Goal: Task Accomplishment & Management: Use online tool/utility

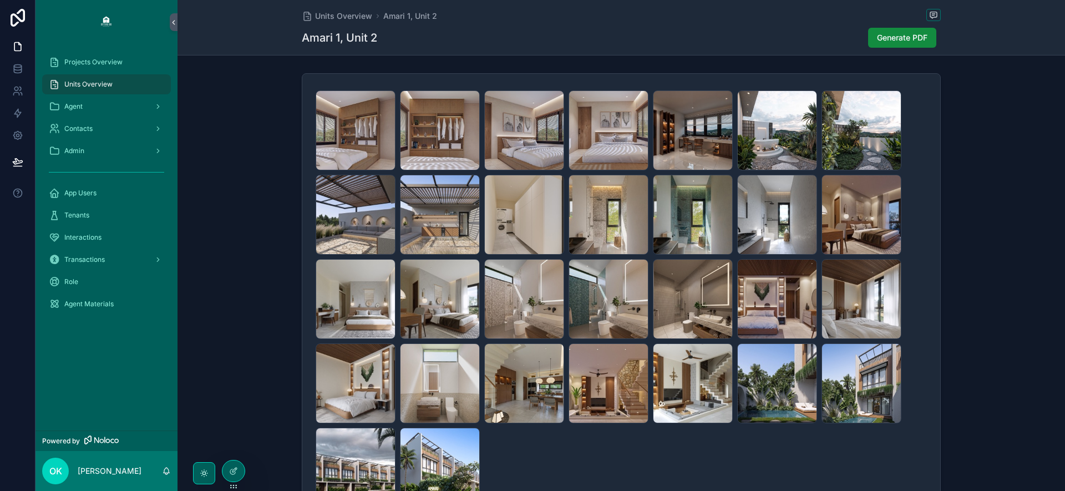
scroll to position [102, 0]
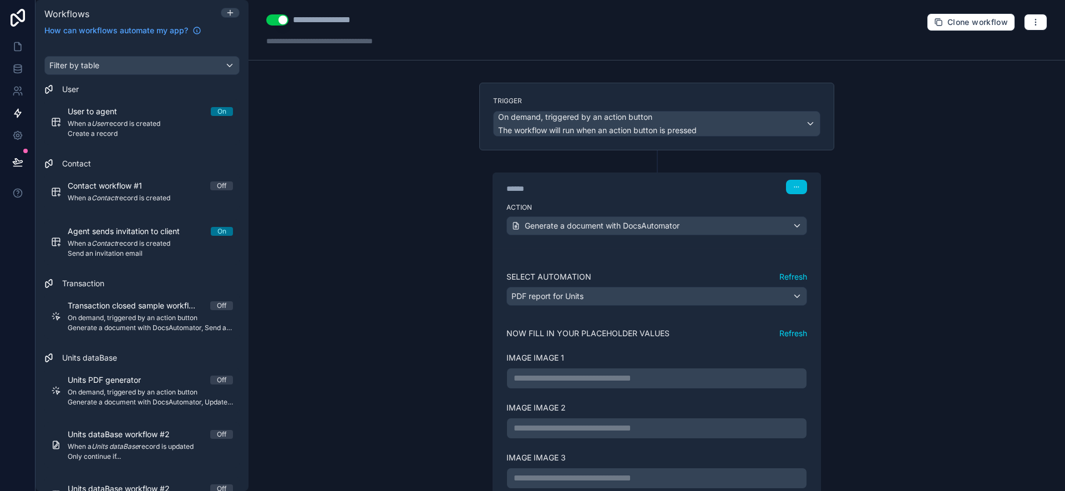
scroll to position [988, 0]
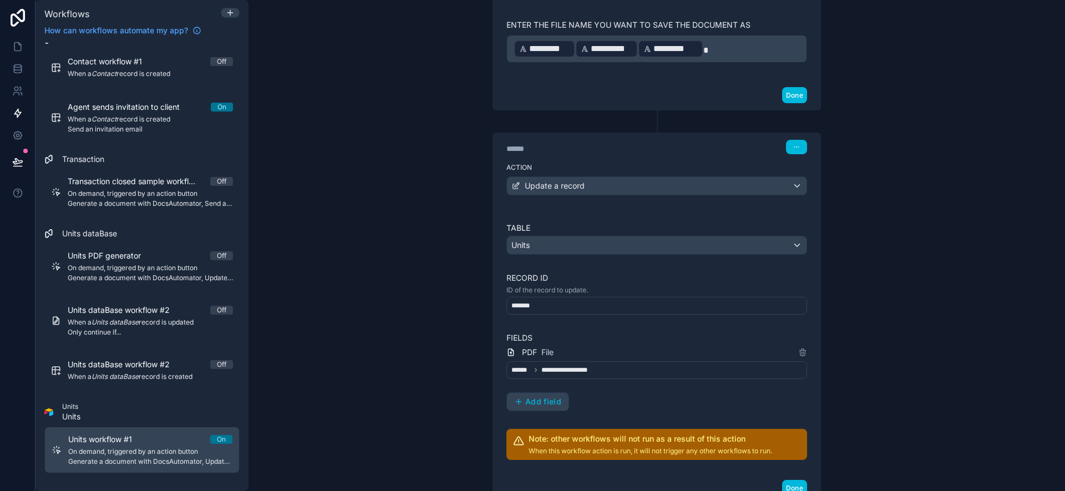
click at [97, 441] on span "Units workflow #1" at bounding box center [106, 439] width 77 height 11
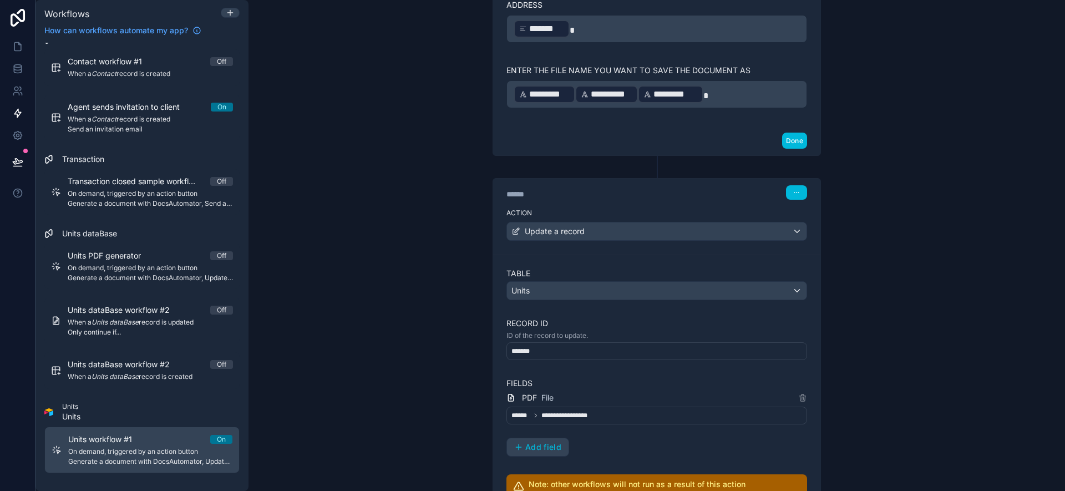
scroll to position [929, 0]
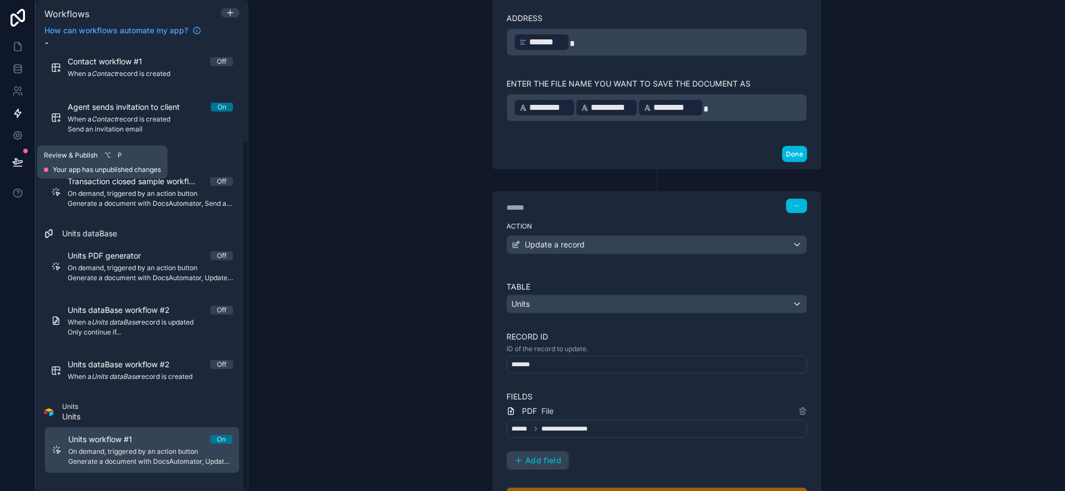
click at [9, 154] on button at bounding box center [18, 161] width 24 height 31
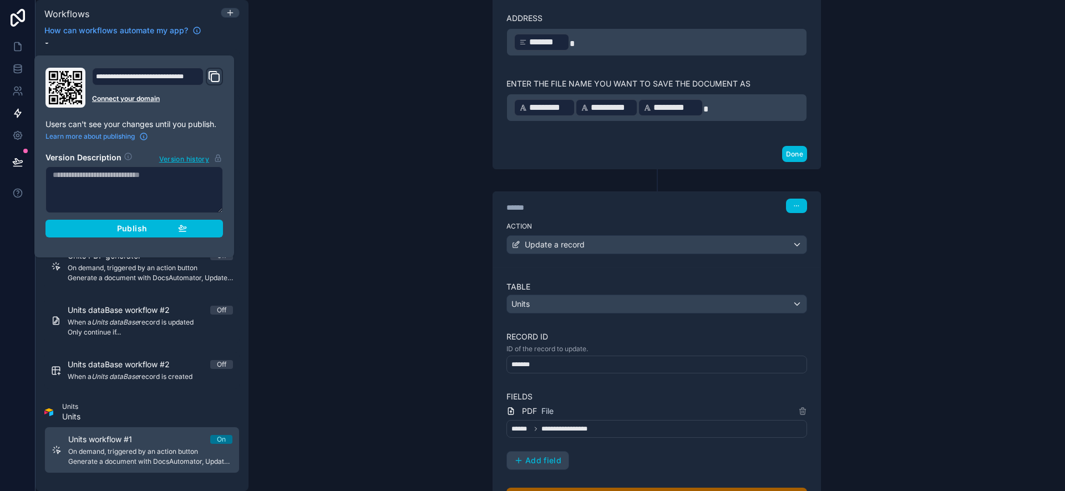
click at [118, 228] on span "Publish" at bounding box center [132, 229] width 30 height 10
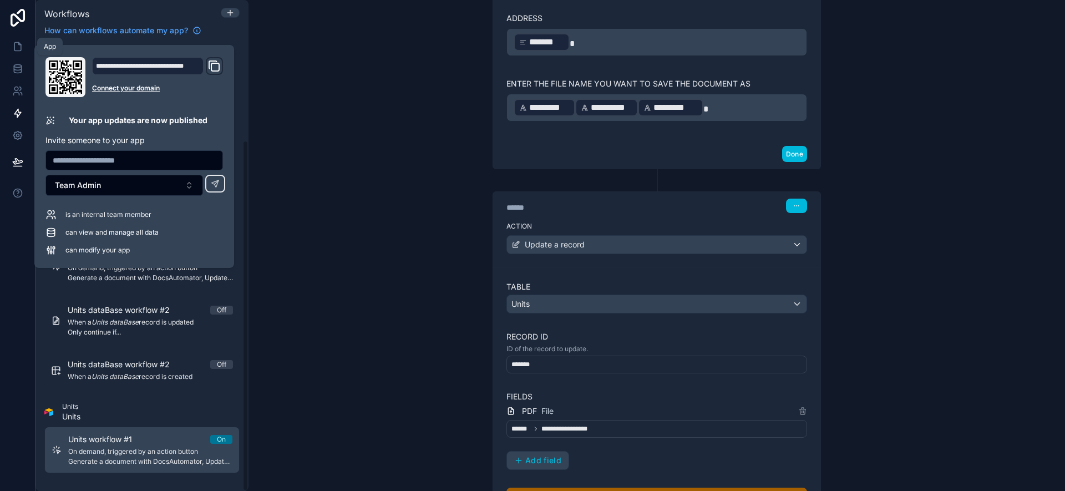
click at [22, 49] on icon at bounding box center [17, 46] width 11 height 11
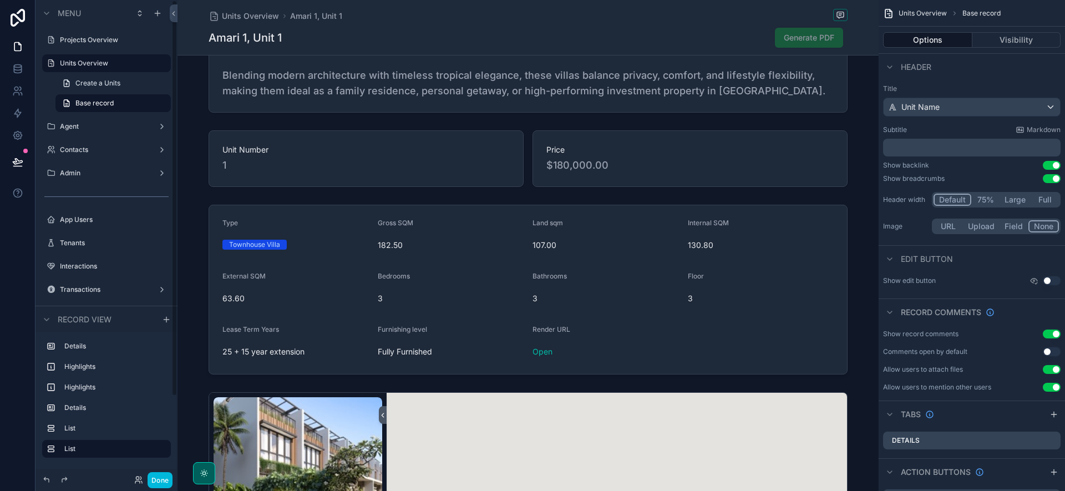
scroll to position [577, 0]
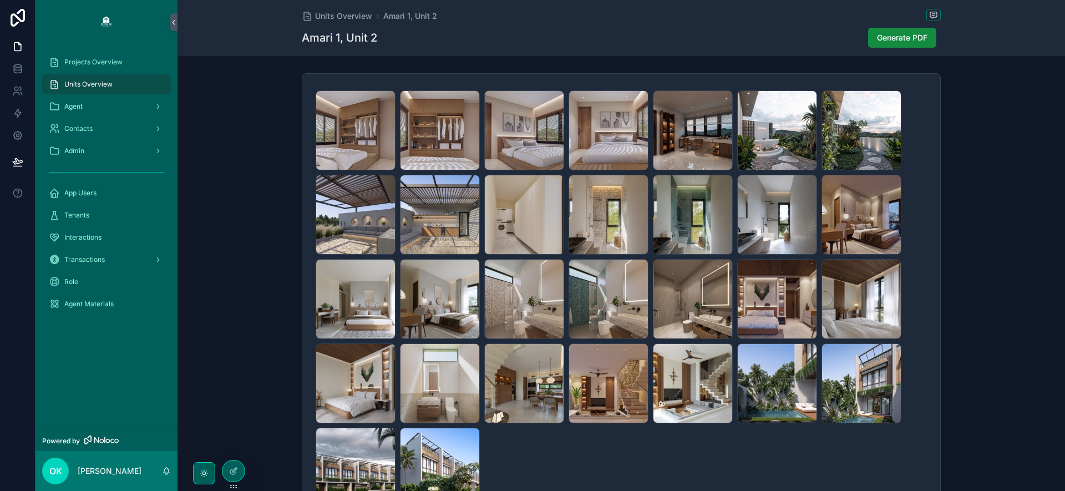
scroll to position [102, 0]
click at [897, 38] on span "Generate PDF" at bounding box center [902, 37] width 50 height 11
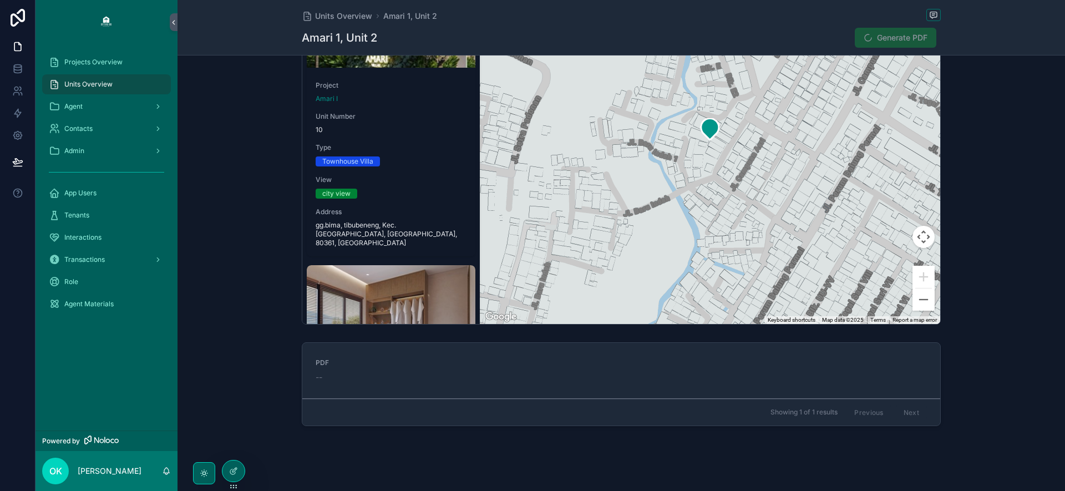
scroll to position [1004, 0]
